Goal: Navigation & Orientation: Find specific page/section

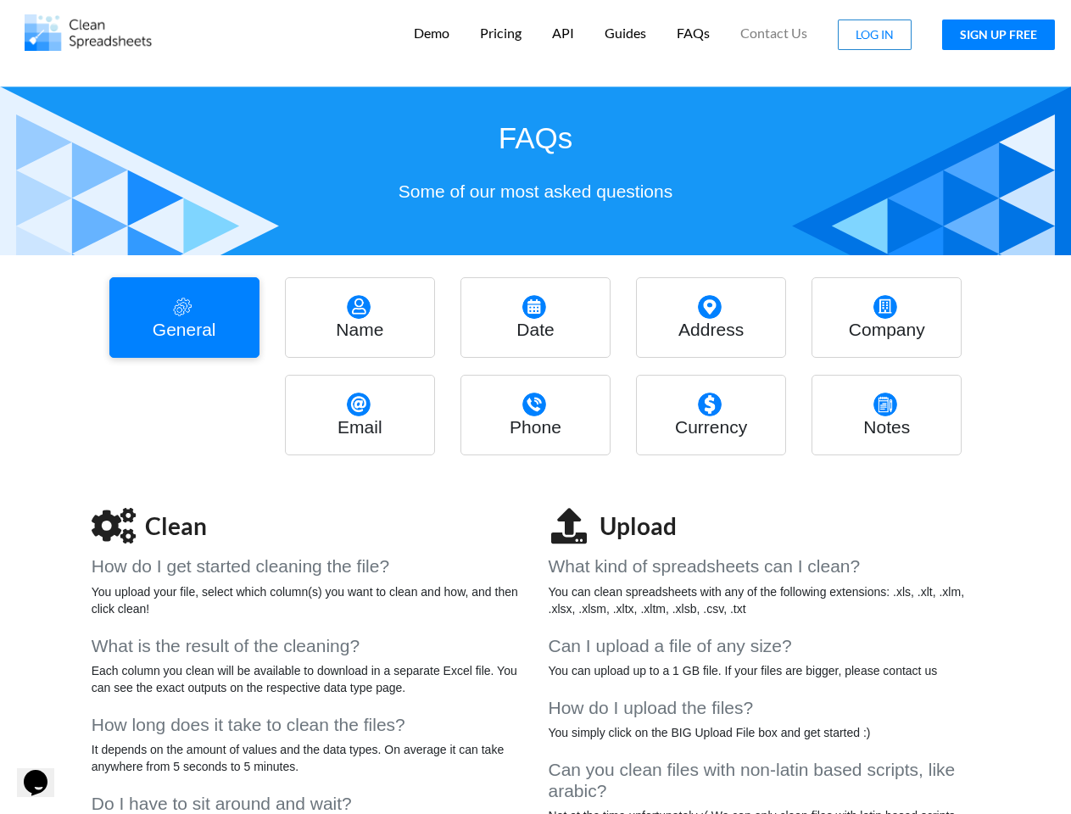
click at [88, 32] on img at bounding box center [88, 32] width 127 height 36
click at [432, 33] on p "Demo" at bounding box center [432, 34] width 36 height 18
click at [501, 33] on p "Pricing" at bounding box center [501, 34] width 42 height 18
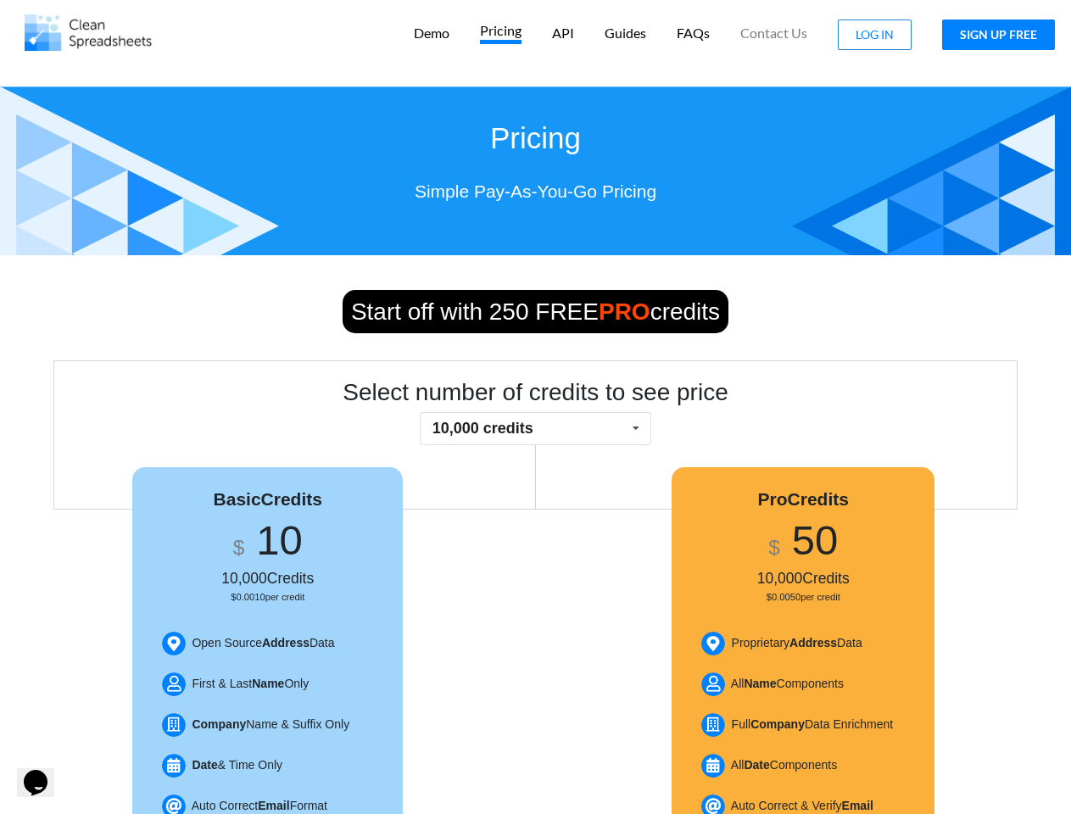
click at [564, 33] on p "API" at bounding box center [563, 34] width 22 height 18
click at [626, 33] on p "Guides" at bounding box center [626, 34] width 42 height 18
click at [694, 33] on p "FAQs" at bounding box center [693, 34] width 33 height 18
click at [774, 33] on span "Contact Us" at bounding box center [773, 33] width 67 height 14
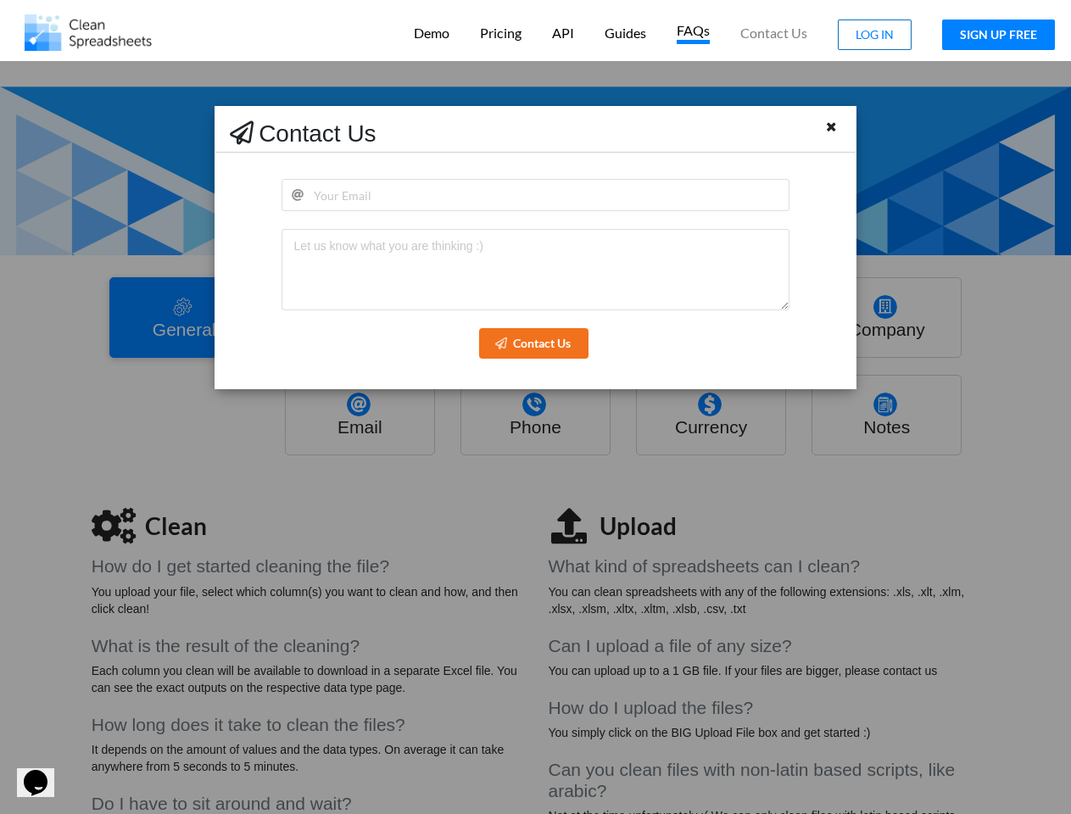
click at [875, 35] on span "LOG IN" at bounding box center [875, 34] width 38 height 14
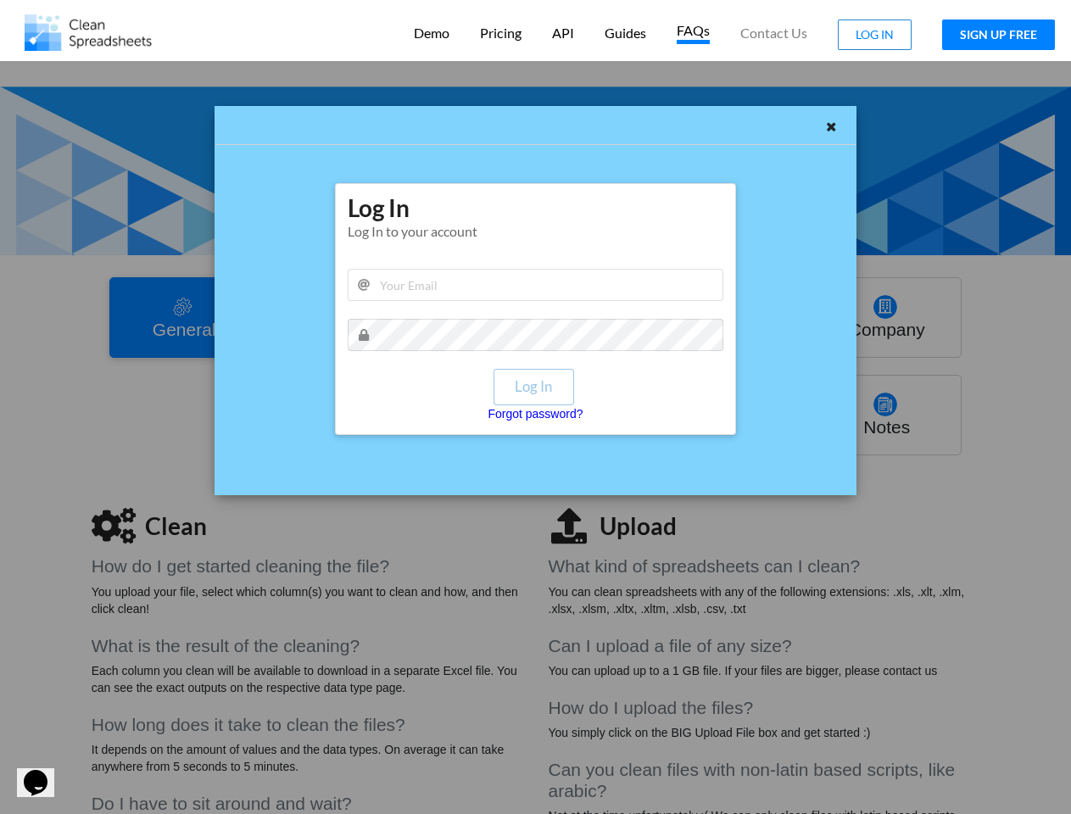
click at [999, 35] on button "SIGN UP FREE" at bounding box center [998, 35] width 113 height 31
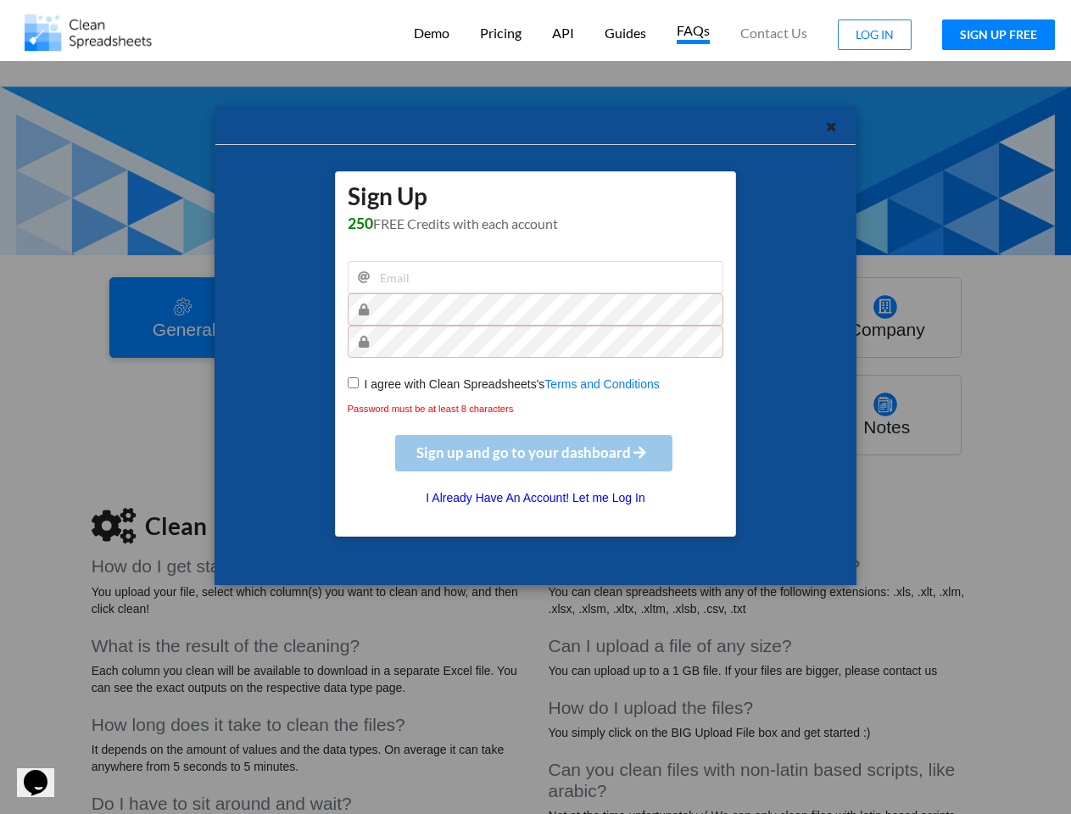
click at [184, 317] on div "Sign Up 250 FREE Credits with each account I agree with Clean Spreadsheets's Te…" at bounding box center [535, 407] width 1071 height 814
